Goal: Task Accomplishment & Management: Manage account settings

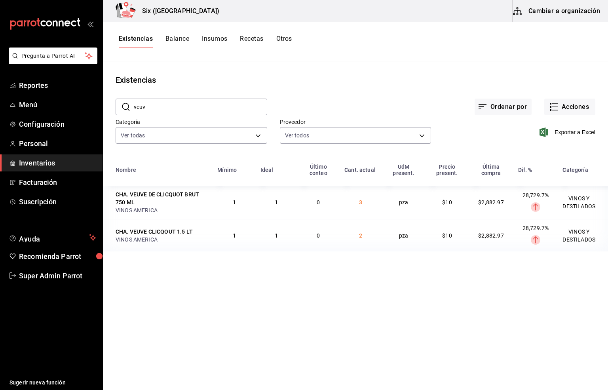
drag, startPoint x: 147, startPoint y: 107, endPoint x: 116, endPoint y: 103, distance: 31.1
click at [116, 103] on div "​ veuv ​" at bounding box center [192, 107] width 152 height 17
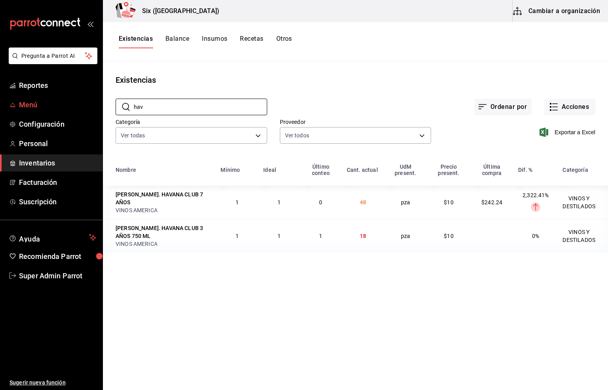
type input "hav"
click at [22, 108] on span "Menú" at bounding box center [57, 104] width 77 height 11
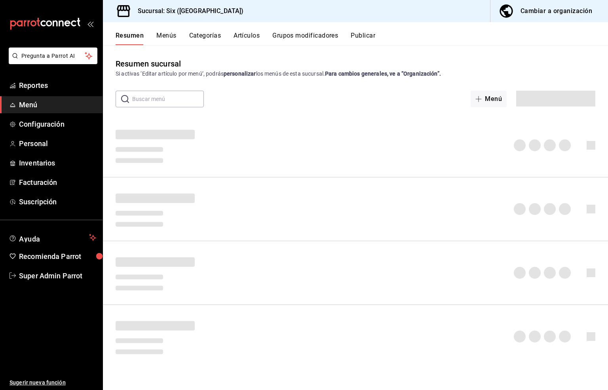
click at [249, 34] on button "Artículos" at bounding box center [247, 38] width 26 height 13
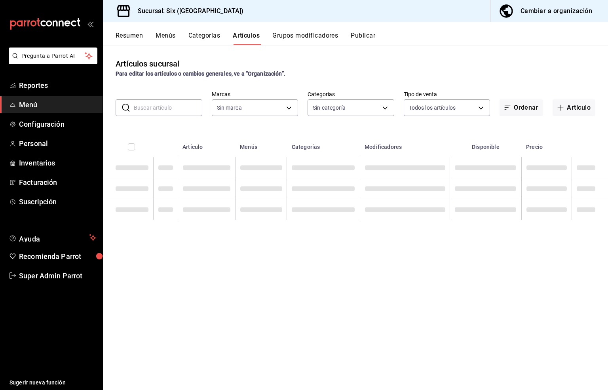
click at [144, 110] on input "text" at bounding box center [168, 108] width 68 height 16
type input "baeb6903-3627-474c-9165-d6779e3b1e87"
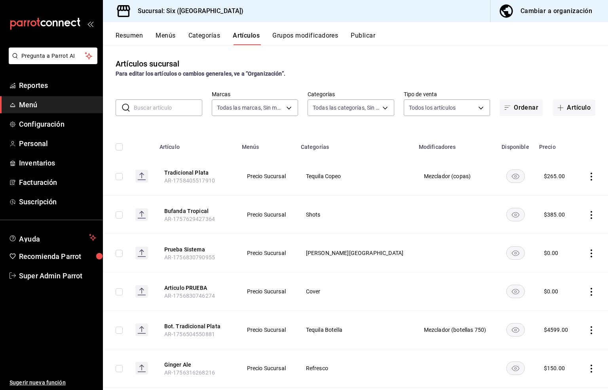
type input "c05482f9-8490-4ce3-8a7f-8f346c2e2248,801e59a6-159f-4d2e-afd8-dde2c78fb18a,60b95…"
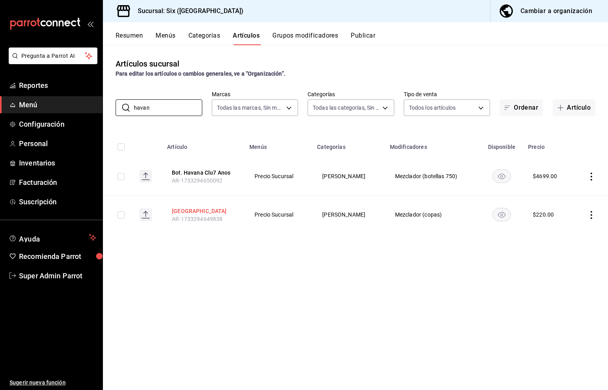
type input "havan"
click at [181, 211] on button "[GEOGRAPHIC_DATA]" at bounding box center [203, 211] width 63 height 8
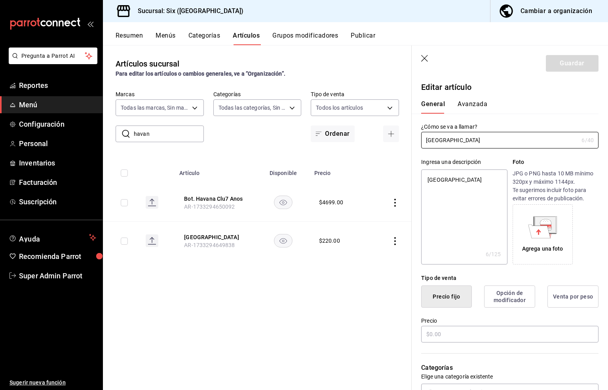
type textarea "x"
type input "$220.00"
click at [425, 57] on icon "button" at bounding box center [425, 59] width 8 height 8
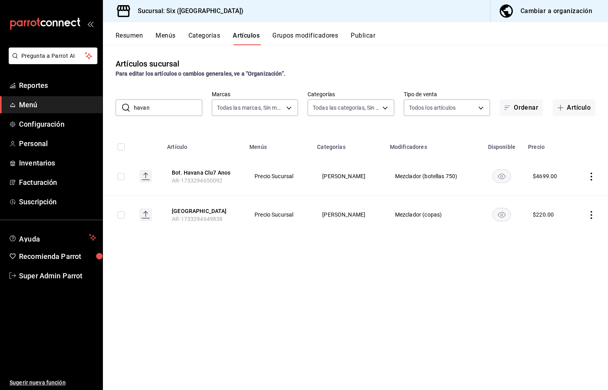
click at [546, 9] on div "Cambiar a organización" at bounding box center [557, 11] width 72 height 11
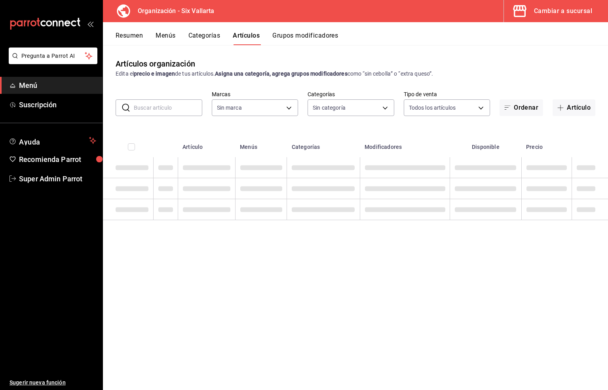
click at [244, 40] on button "Artículos" at bounding box center [246, 38] width 27 height 13
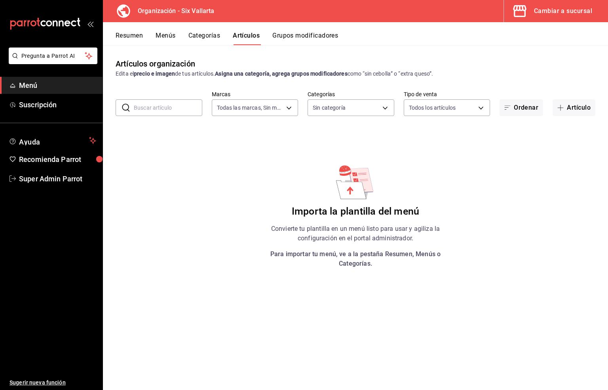
type input "13f53514-f451-4d66-926d-75c8b01bd681"
click at [144, 102] on input "text" at bounding box center [168, 108] width 68 height 16
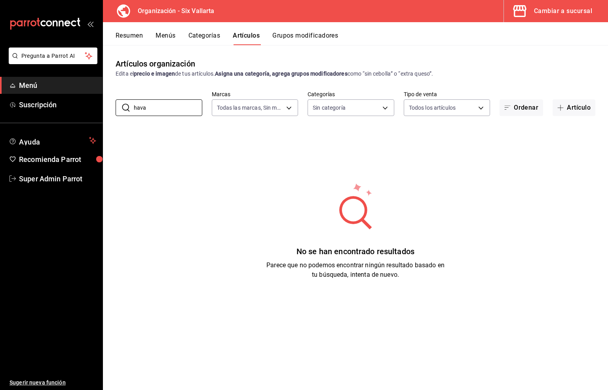
type input "hava"
click at [171, 34] on button "Menús" at bounding box center [166, 38] width 20 height 13
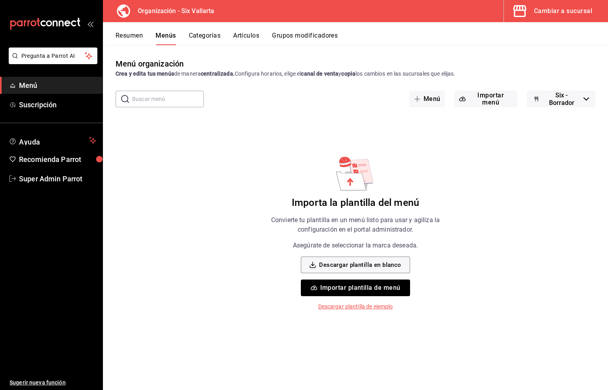
click at [559, 8] on div "Cambiar a sucursal" at bounding box center [563, 11] width 58 height 11
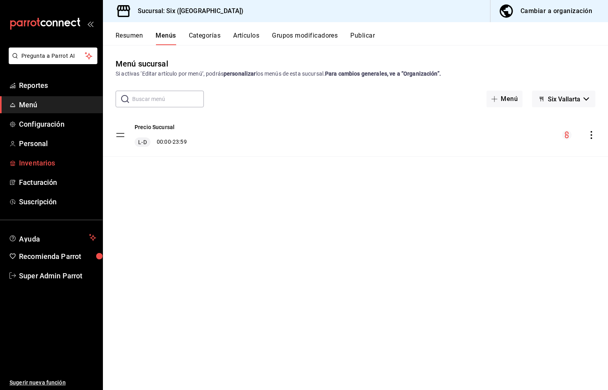
click at [43, 163] on span "Inventarios" at bounding box center [57, 163] width 77 height 11
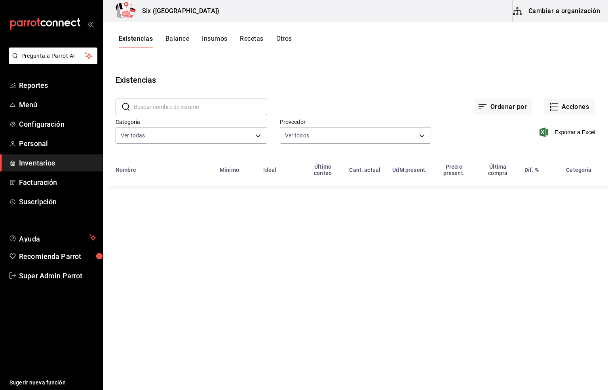
click at [561, 8] on button "Cambiar a organización" at bounding box center [557, 11] width 89 height 22
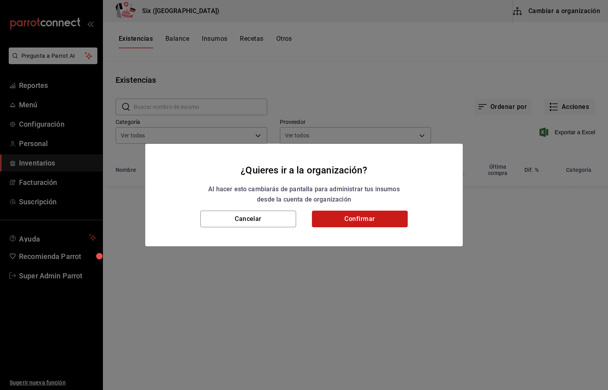
click at [360, 213] on button "Confirmar" at bounding box center [360, 219] width 96 height 17
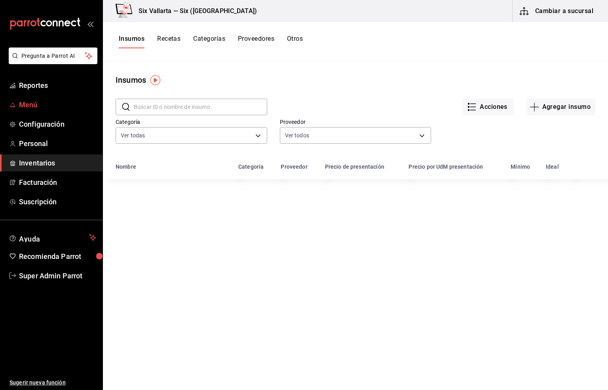
click at [30, 105] on span "Menú" at bounding box center [57, 104] width 77 height 11
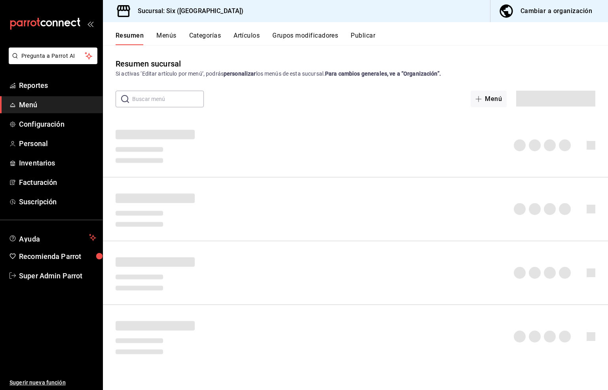
click at [247, 37] on button "Artículos" at bounding box center [247, 38] width 26 height 13
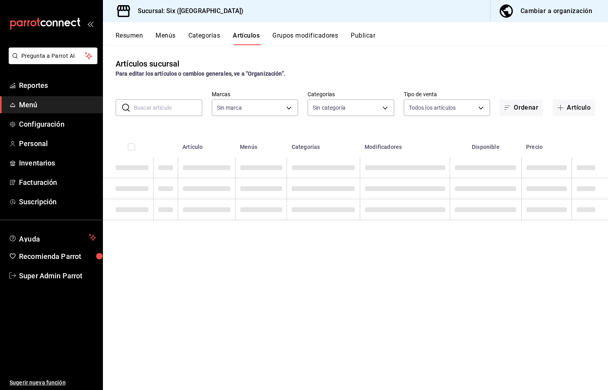
click at [149, 110] on input "text" at bounding box center [168, 108] width 68 height 16
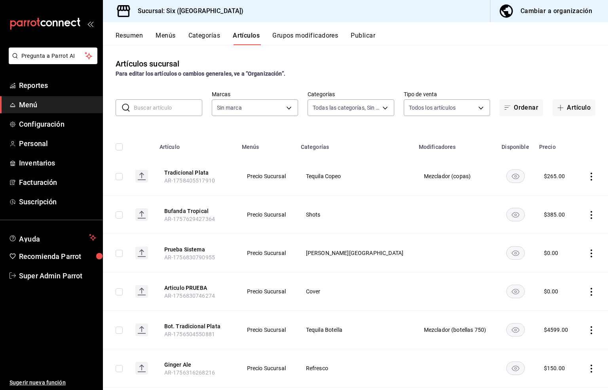
type input "c05482f9-8490-4ce3-8a7f-8f346c2e2248,801e59a6-159f-4d2e-afd8-dde2c78fb18a,60b95…"
type input "baeb6903-3627-474c-9165-d6779e3b1e87"
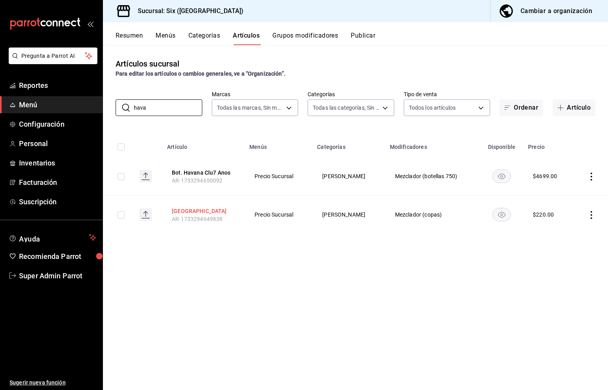
type input "hava"
click at [177, 210] on button "[GEOGRAPHIC_DATA]" at bounding box center [203, 211] width 63 height 8
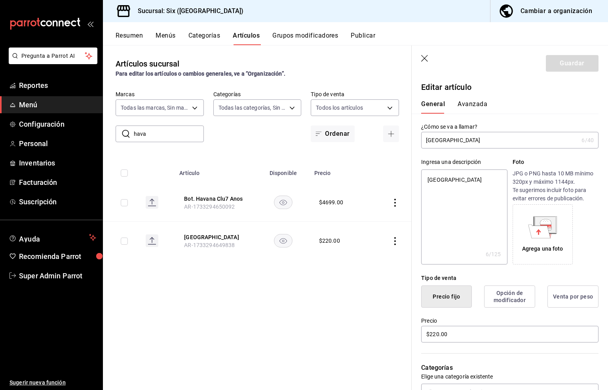
click at [448, 138] on input "[GEOGRAPHIC_DATA]" at bounding box center [499, 140] width 157 height 16
type input "[GEOGRAPHIC_DATA]"
type textarea "x"
type input "Havana 7"
type textarea "x"
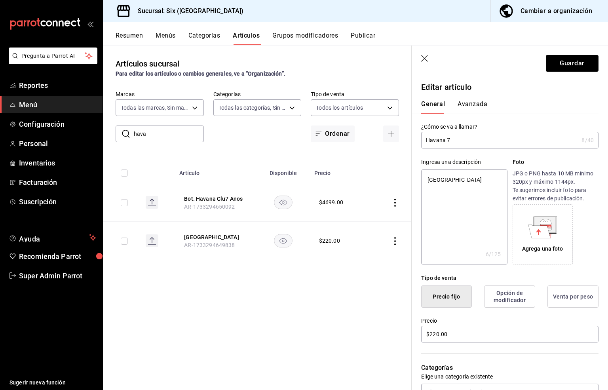
type input "Havana 7"
type textarea "x"
type input "Havana 7 a"
type textarea "x"
type input "Havana 7 añ"
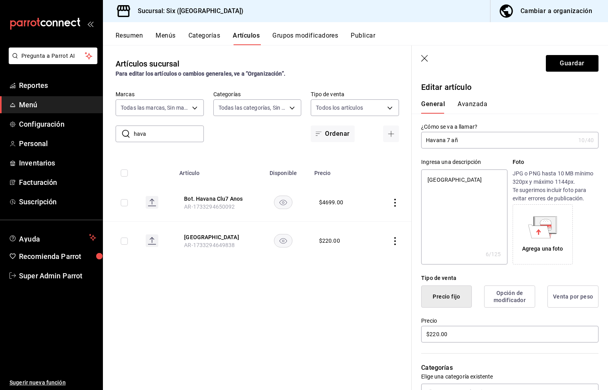
type textarea "x"
type input "Havana 7 año"
type textarea "x"
type input "Havana 7 años"
type textarea "x"
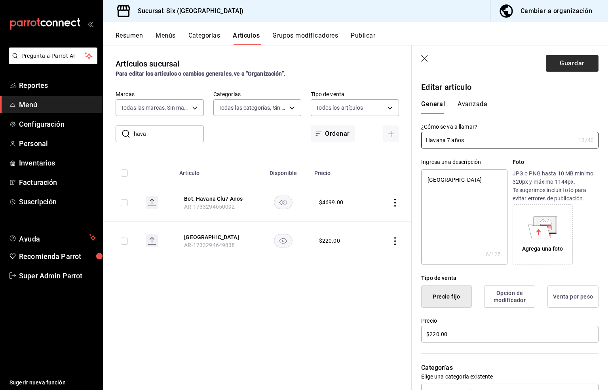
type input "Havana 7 años"
click at [566, 61] on button "Guardar" at bounding box center [572, 63] width 53 height 17
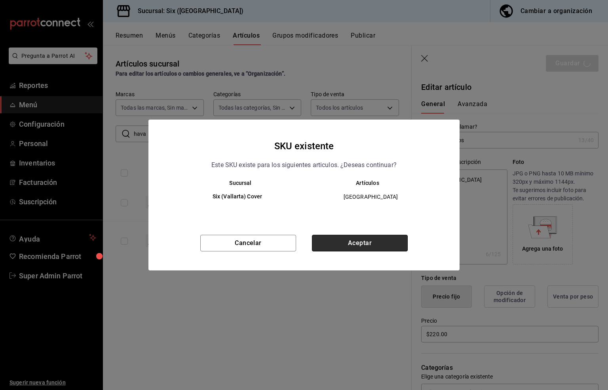
click at [366, 240] on button "Aceptar" at bounding box center [360, 243] width 96 height 17
type textarea "x"
type input "AR-1758920782729"
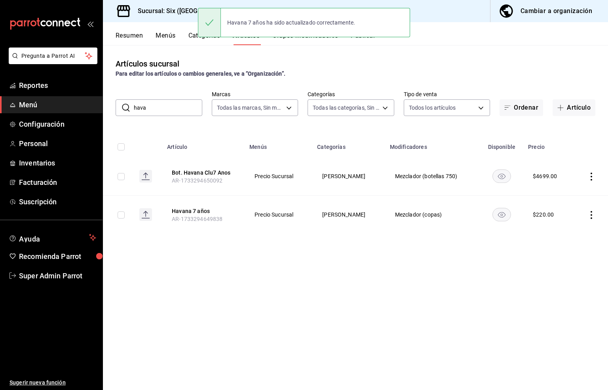
click at [232, 262] on div "Artículos sucursal Para editar los artículos o cambios generales, ve a “Organiz…" at bounding box center [355, 217] width 505 height 344
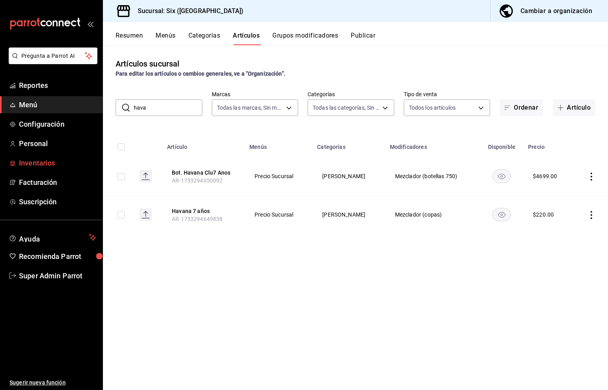
click at [34, 164] on span "Inventarios" at bounding box center [57, 163] width 77 height 11
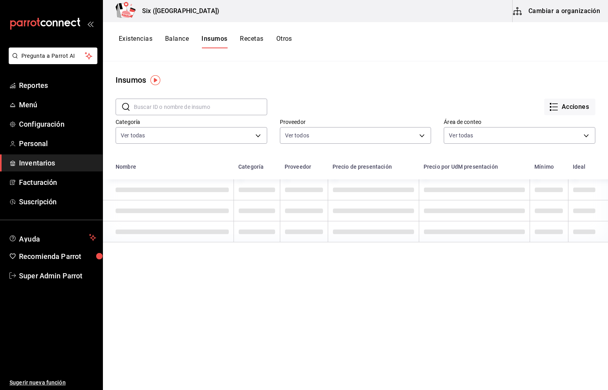
click at [172, 107] on input "text" at bounding box center [200, 107] width 133 height 16
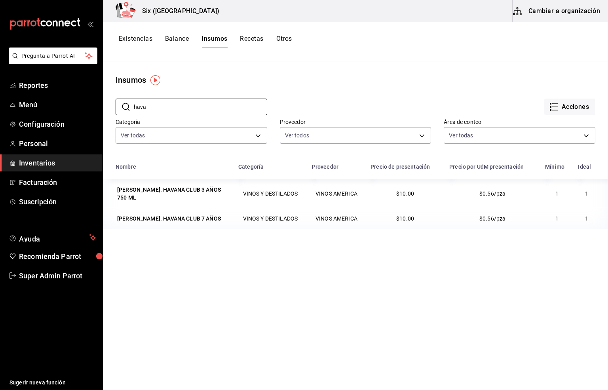
type input "hava"
click at [256, 39] on button "Recetas" at bounding box center [251, 41] width 23 height 13
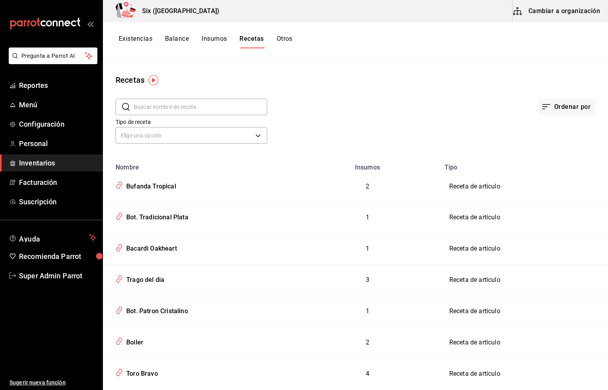
click at [152, 107] on input "text" at bounding box center [200, 107] width 133 height 16
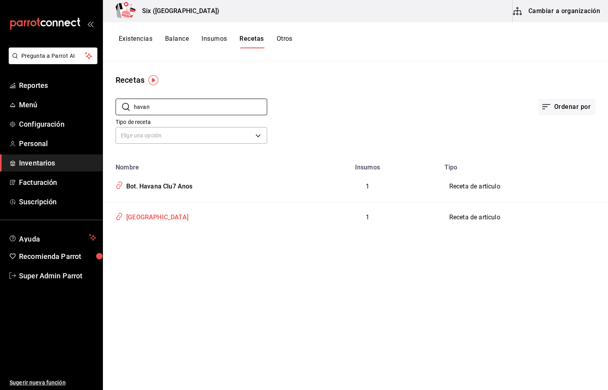
type input "havan"
click at [135, 218] on div "[GEOGRAPHIC_DATA]" at bounding box center [155, 216] width 65 height 12
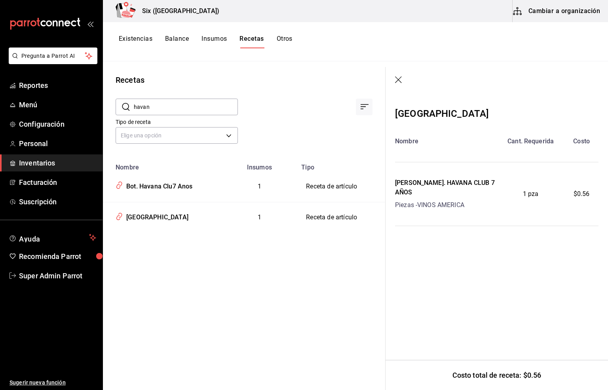
click at [401, 81] on icon "button" at bounding box center [399, 80] width 8 height 8
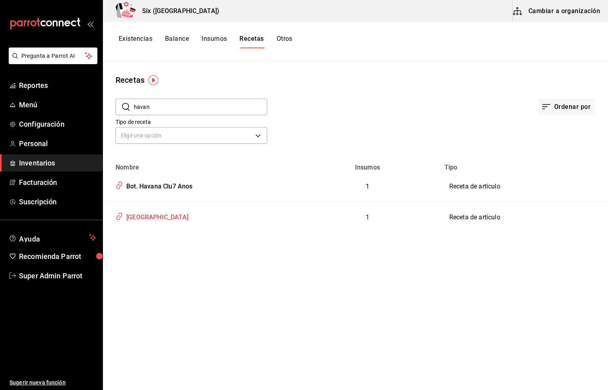
click at [132, 219] on div "[GEOGRAPHIC_DATA]" at bounding box center [155, 216] width 65 height 12
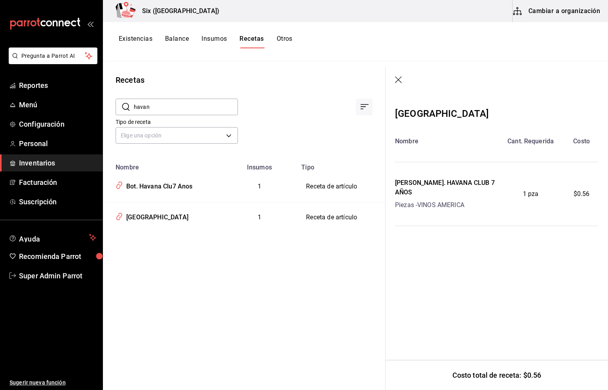
click at [398, 76] on icon "button" at bounding box center [399, 80] width 8 height 8
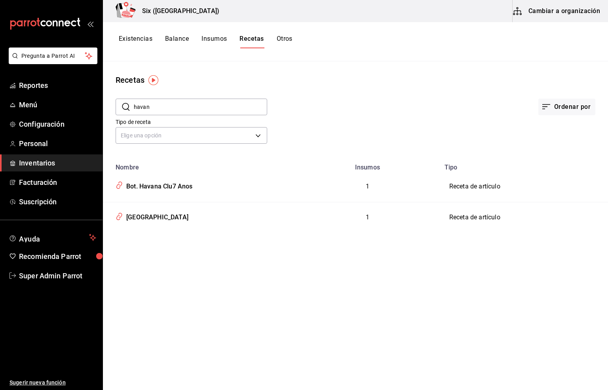
click at [540, 12] on button "Cambiar a organización" at bounding box center [557, 11] width 89 height 22
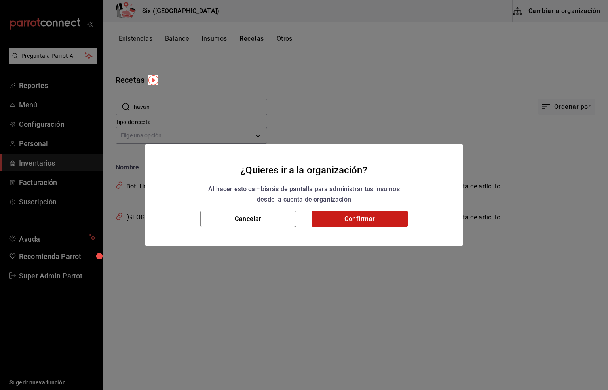
click at [344, 221] on button "Confirmar" at bounding box center [360, 219] width 96 height 17
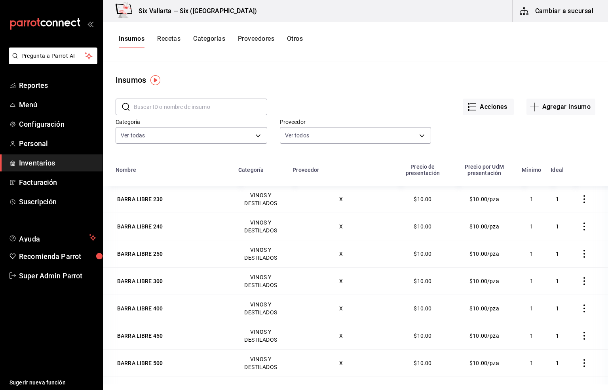
click at [166, 37] on button "Recetas" at bounding box center [168, 41] width 23 height 13
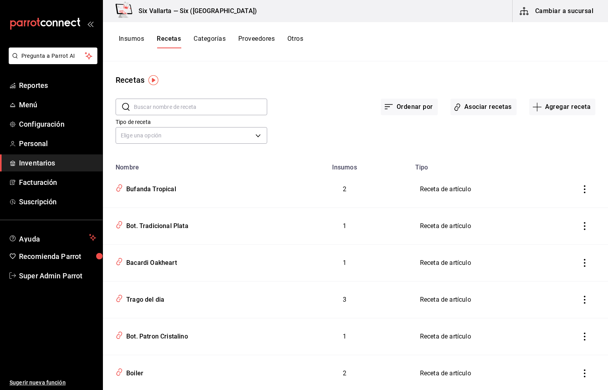
click at [145, 101] on input "text" at bounding box center [200, 107] width 133 height 16
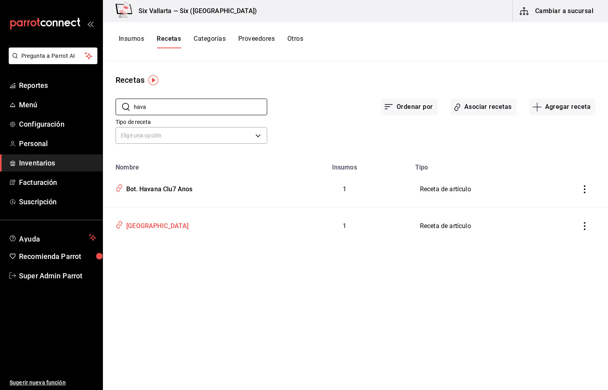
type input "hava"
click at [132, 226] on div "[GEOGRAPHIC_DATA]" at bounding box center [155, 225] width 65 height 12
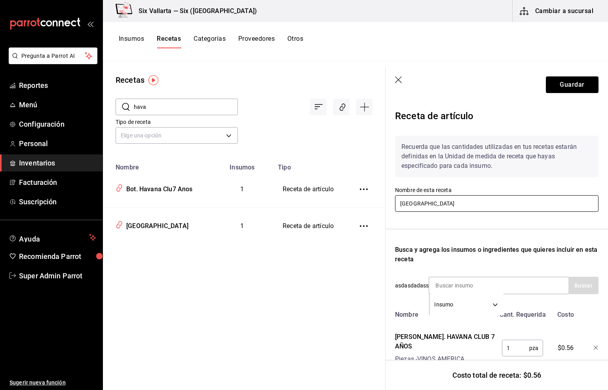
click at [431, 202] on input "[GEOGRAPHIC_DATA]" at bounding box center [496, 203] width 203 height 17
type input "Havana 7 años"
drag, startPoint x: 556, startPoint y: 84, endPoint x: 538, endPoint y: 94, distance: 20.8
click at [555, 84] on button "Guardar" at bounding box center [572, 84] width 53 height 17
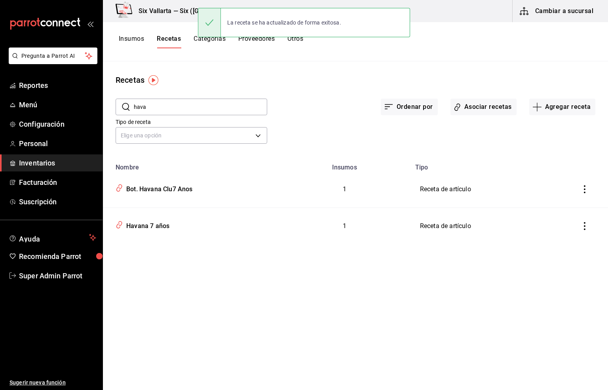
click at [241, 93] on div "​ hava ​" at bounding box center [185, 100] width 164 height 29
click at [42, 164] on span "Inventarios" at bounding box center [57, 163] width 77 height 11
